Goal: Navigation & Orientation: Find specific page/section

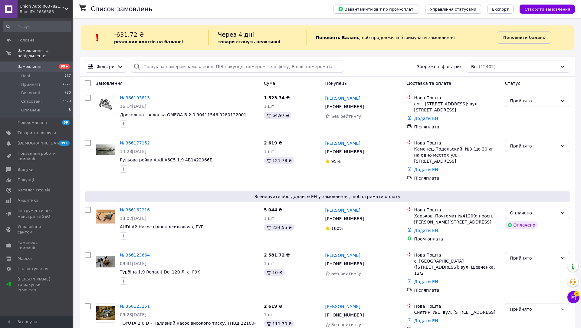
click at [18, 71] on link "Замовлення 99+" at bounding box center [37, 66] width 74 height 10
click at [32, 13] on div "Ваш ID: 2656388" at bounding box center [46, 11] width 53 height 5
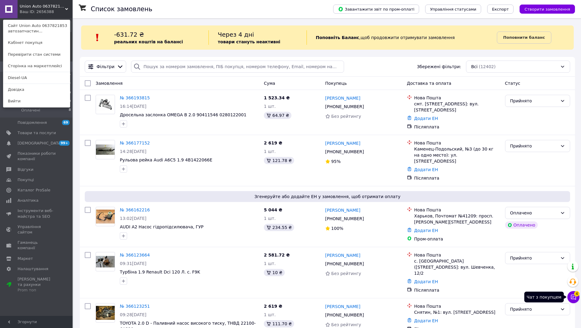
click at [572, 297] on icon at bounding box center [574, 297] width 6 height 6
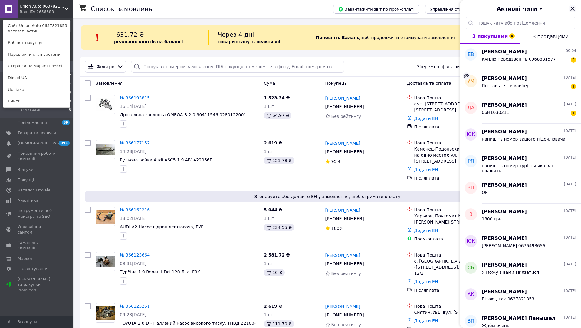
click at [576, 9] on icon "Закрити" at bounding box center [572, 8] width 7 height 7
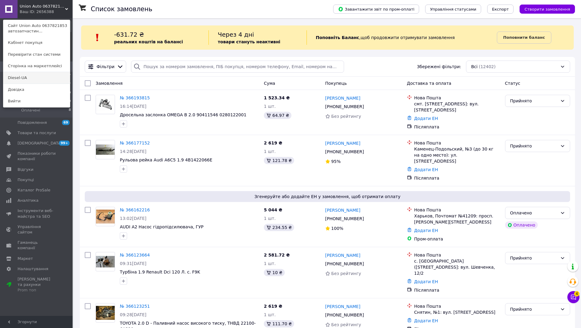
click at [31, 76] on link "Diesel-UA" at bounding box center [36, 78] width 67 height 12
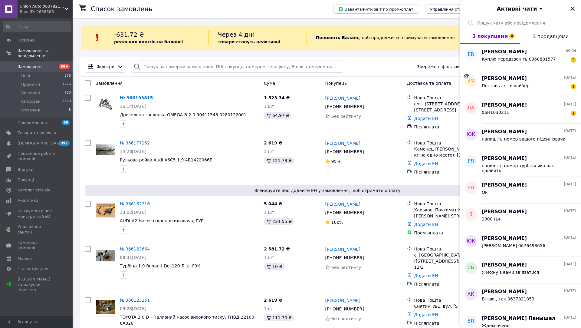
click at [571, 6] on icon "Закрити" at bounding box center [572, 8] width 7 height 7
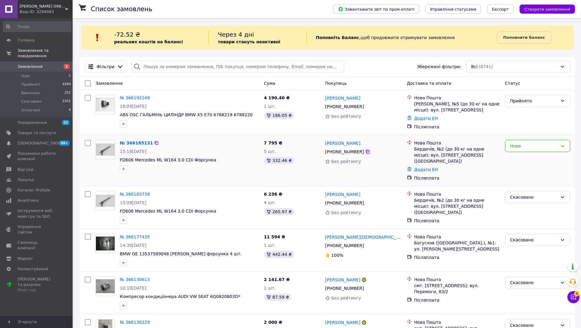
click at [366, 150] on icon at bounding box center [367, 151] width 5 height 5
click at [28, 64] on span "Замовлення" at bounding box center [30, 66] width 25 height 5
click at [46, 146] on span "[DEMOGRAPHIC_DATA]" at bounding box center [37, 142] width 38 height 5
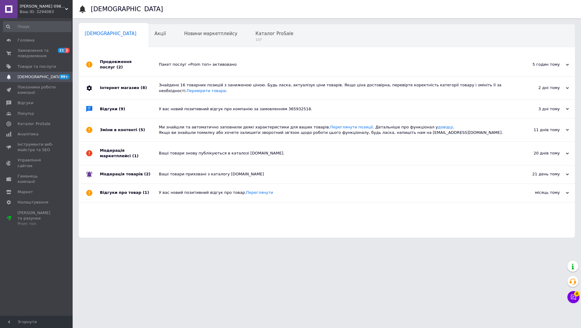
click at [37, 9] on div "Ваш ID: 3294083" at bounding box center [46, 11] width 53 height 5
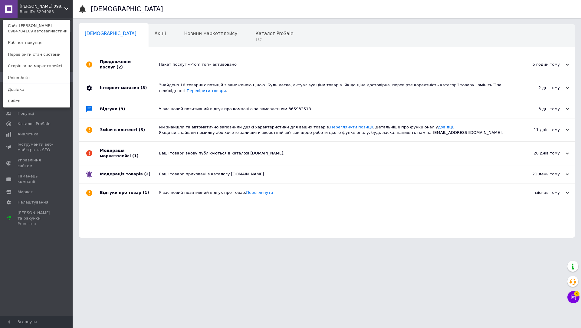
click at [87, 118] on div at bounding box center [89, 129] width 21 height 23
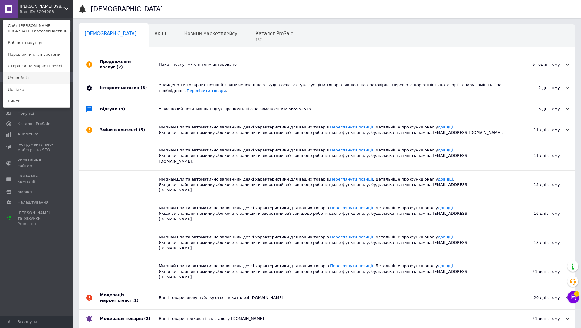
click at [31, 78] on link "Union Аuto" at bounding box center [36, 78] width 67 height 12
